Goal: Transaction & Acquisition: Subscribe to service/newsletter

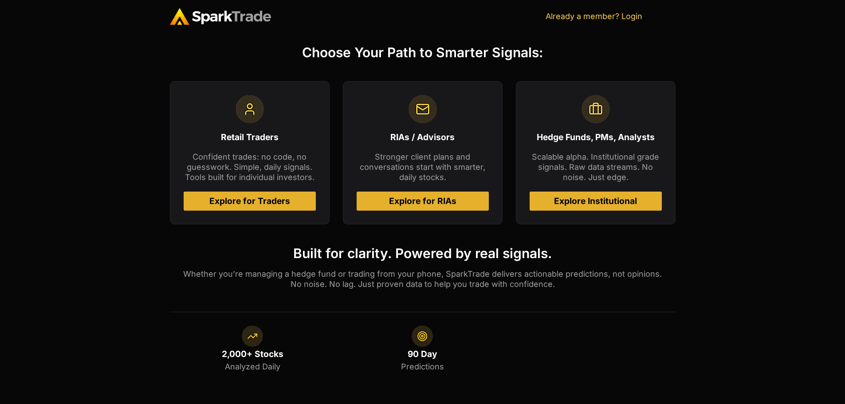
scroll to position [364, 0]
click at [267, 200] on span "Explore for Traders" at bounding box center [249, 201] width 81 height 8
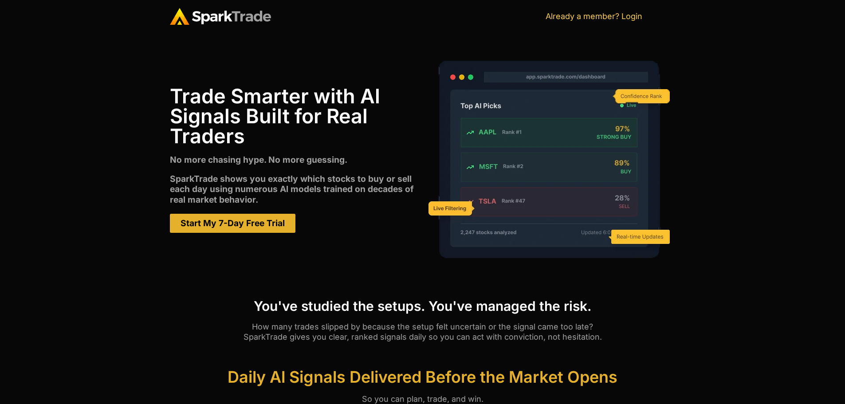
click at [240, 227] on span "Start My 7-Day Free Trial" at bounding box center [233, 223] width 104 height 8
click at [225, 18] on img at bounding box center [220, 16] width 101 height 17
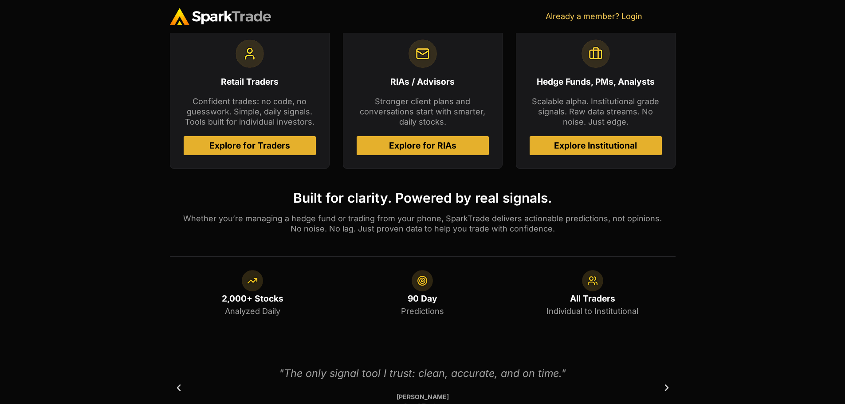
scroll to position [409, 0]
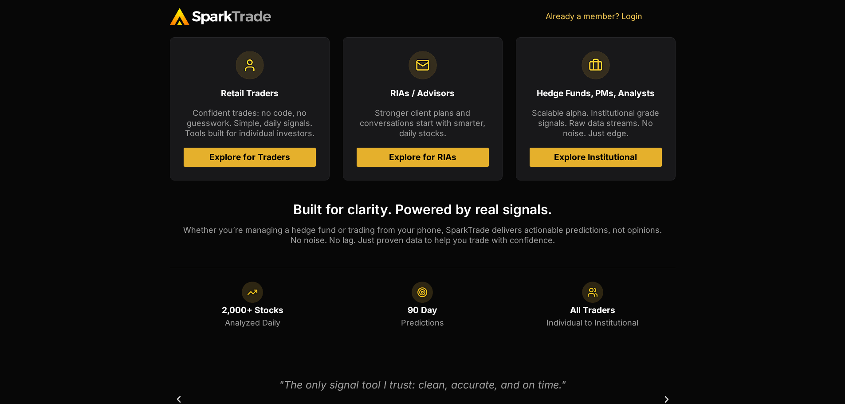
click at [438, 141] on div "RIAs / Advisors Stronger client plans and conversations start with smarter, dai…" at bounding box center [423, 108] width 160 height 143
click at [440, 153] on span "Explore for RIAs" at bounding box center [422, 157] width 67 height 8
